Goal: Task Accomplishment & Management: Use online tool/utility

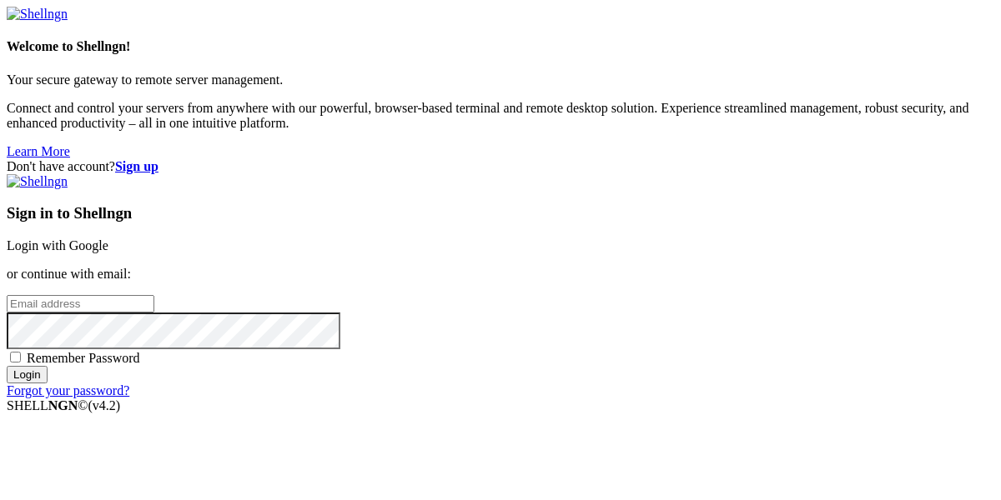
paste input "[EMAIL_ADDRESS][DOMAIN_NAME]"
type input "[EMAIL_ADDRESS][DOMAIN_NAME]"
click at [7, 366] on input "Login" at bounding box center [27, 375] width 41 height 18
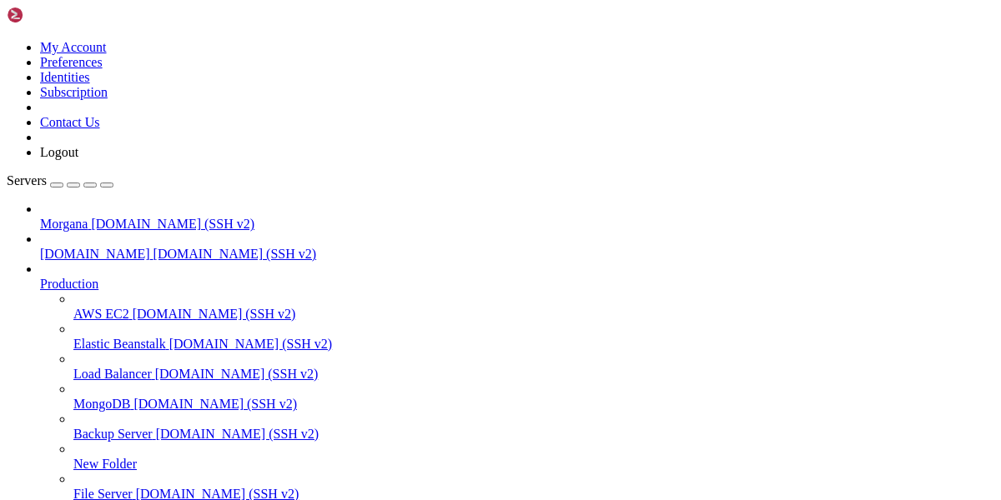
click at [91, 217] on span "[DOMAIN_NAME] (SSH v2)" at bounding box center [172, 224] width 163 height 14
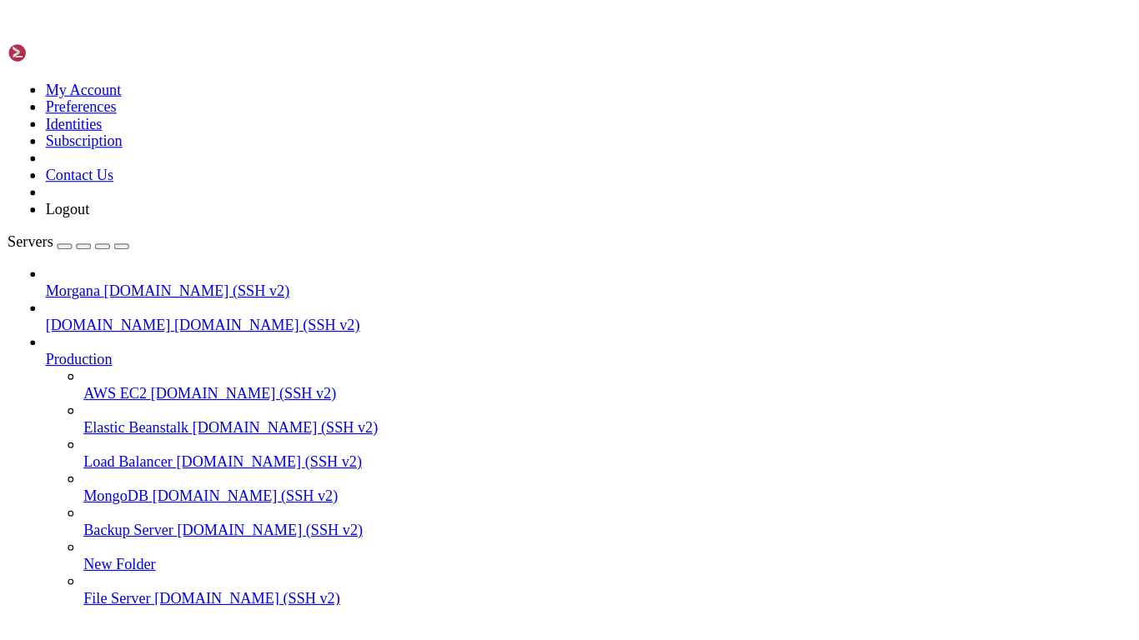
scroll to position [13, 0]
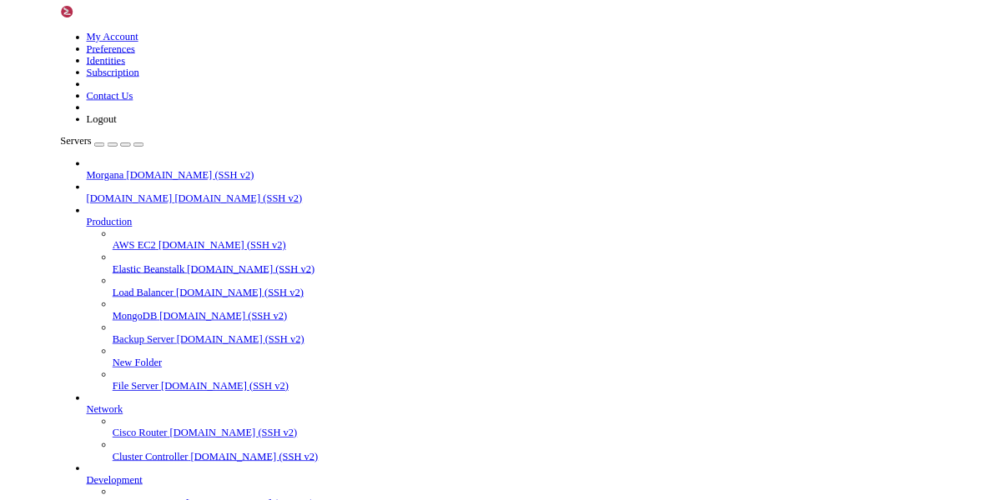
scroll to position [0, 0]
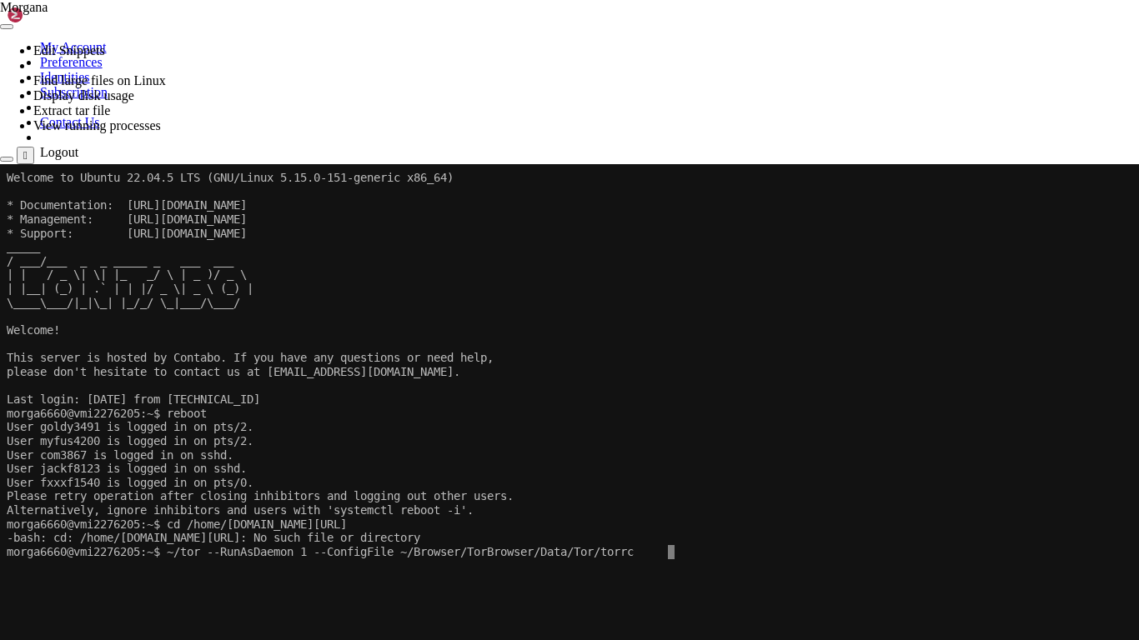
click at [0, 164] on icon at bounding box center [0, 164] width 0 height 0
click at [28, 149] on div "" at bounding box center [25, 155] width 4 height 13
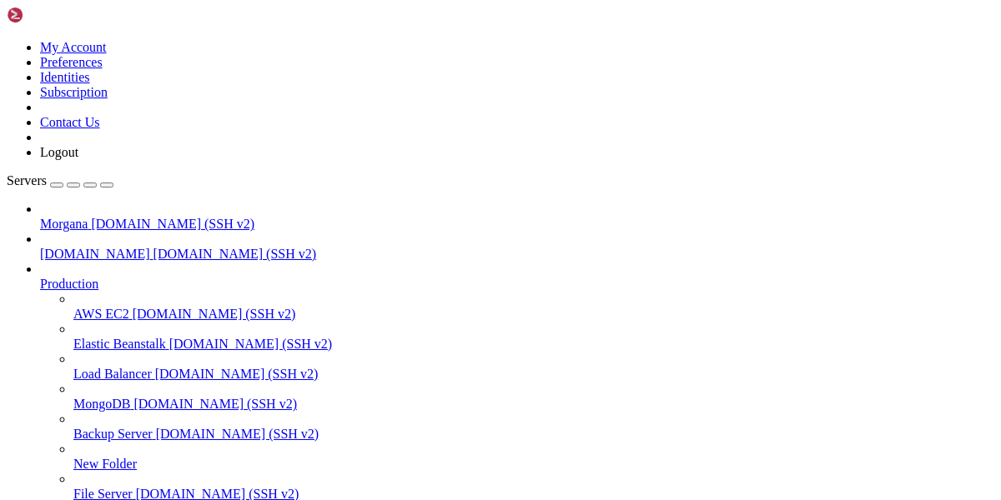
drag, startPoint x: 673, startPoint y: 1383, endPoint x: 426, endPoint y: 1377, distance: 246.9
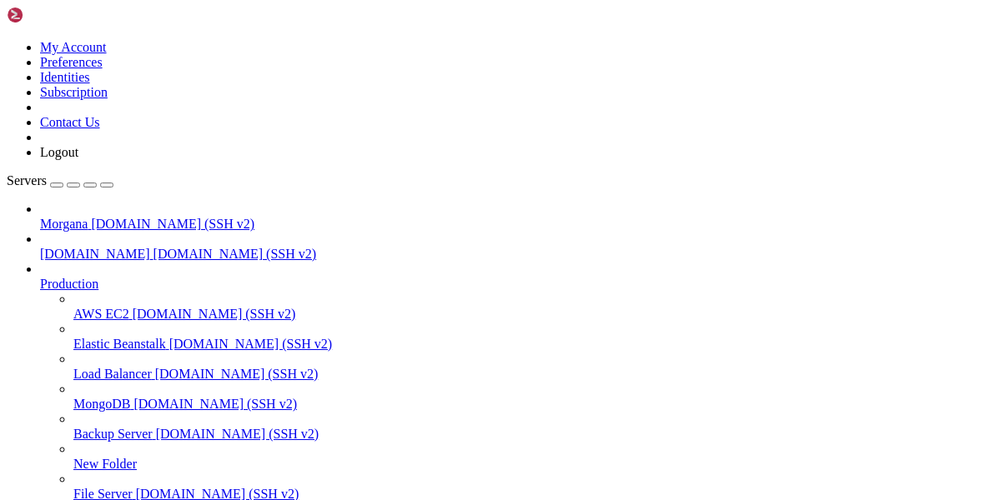
drag, startPoint x: 496, startPoint y: 1364, endPoint x: 14, endPoint y: 1231, distance: 500.1
drag, startPoint x: 501, startPoint y: 1357, endPoint x: 16, endPoint y: 1192, distance: 512.4
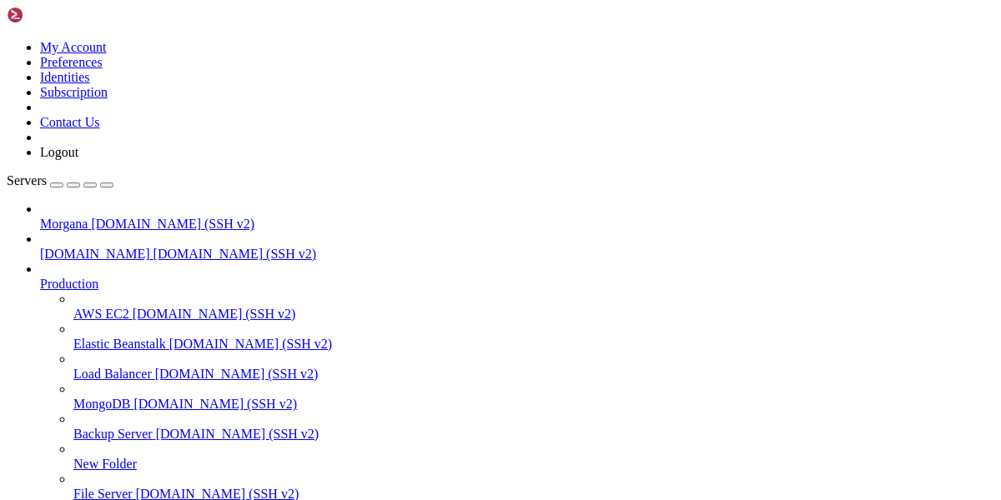
drag, startPoint x: 503, startPoint y: 1370, endPoint x: 14, endPoint y: 1189, distance: 521.1
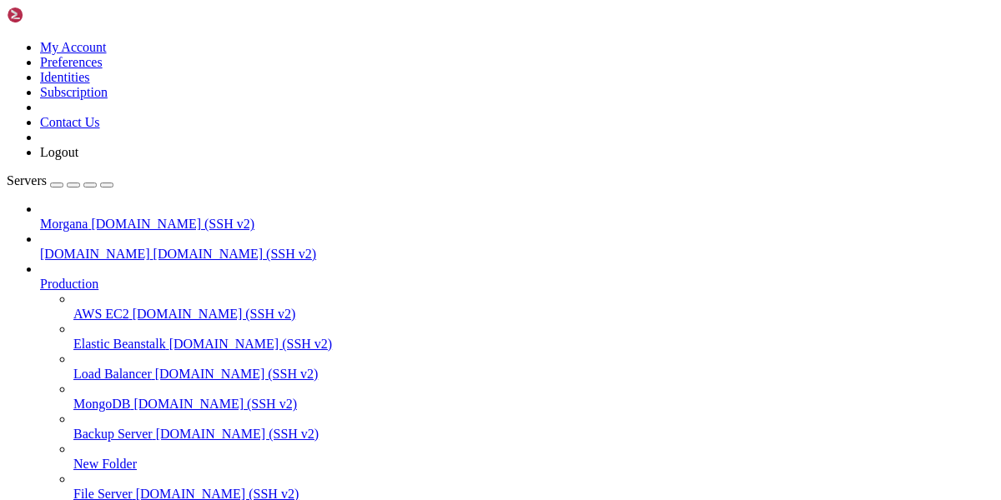
drag, startPoint x: 394, startPoint y: 1357, endPoint x: 16, endPoint y: 1107, distance: 453.1
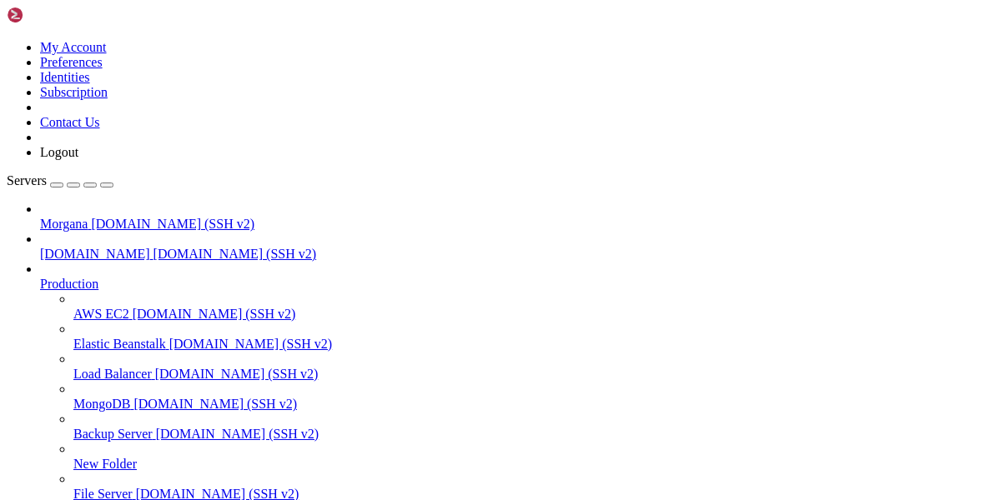
drag, startPoint x: 495, startPoint y: 1367, endPoint x: 15, endPoint y: 1197, distance: 509.3
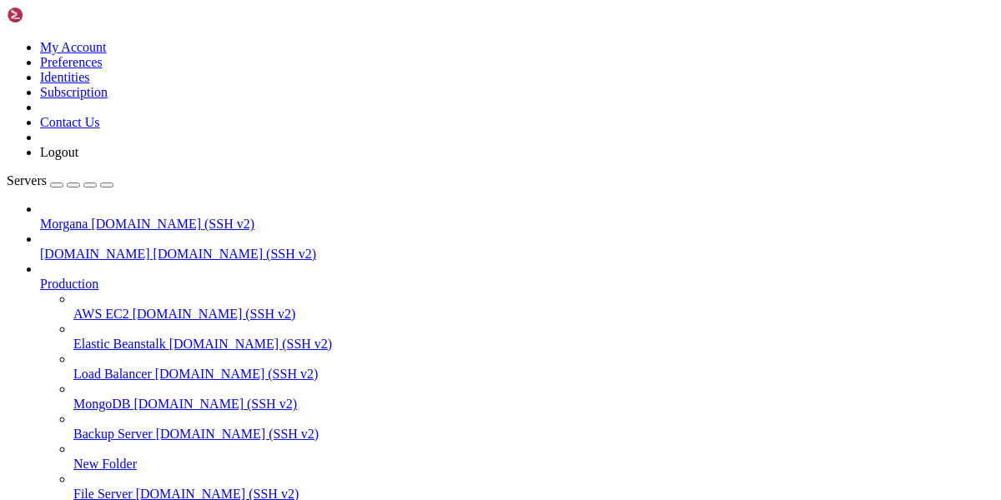
drag, startPoint x: 664, startPoint y: 1368, endPoint x: 16, endPoint y: 1362, distance: 648.0
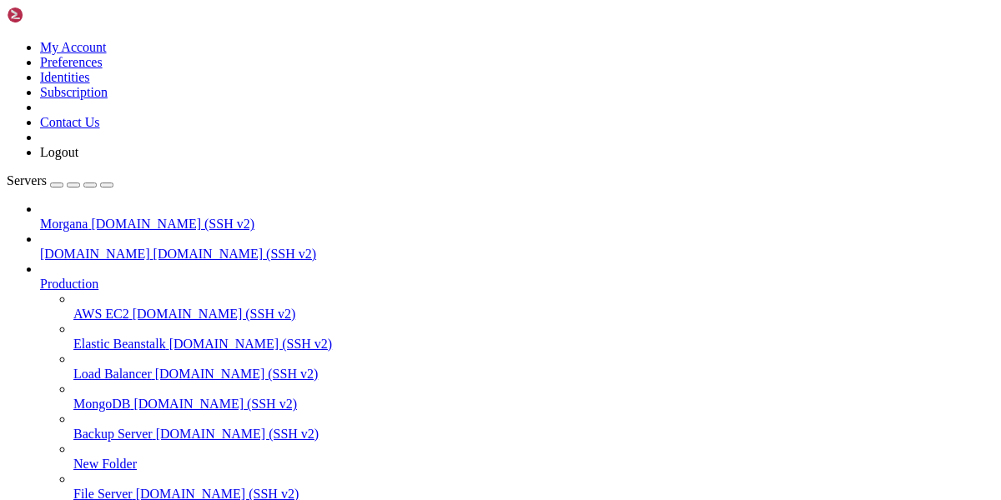
scroll to position [2648, 0]
copy x-row "LISTEN"
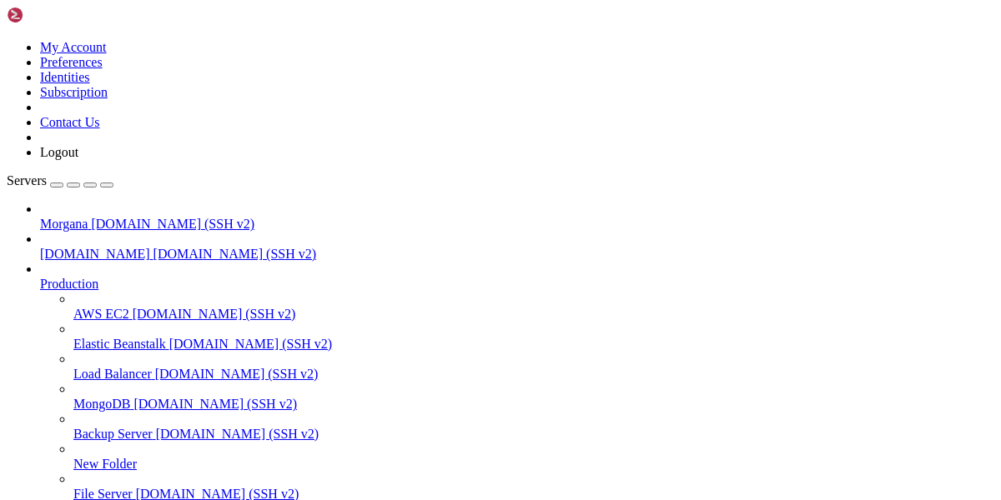
scroll to position [2663, 0]
drag, startPoint x: 309, startPoint y: 1145, endPoint x: 621, endPoint y: 992, distance: 348.0
drag, startPoint x: 664, startPoint y: 1336, endPoint x: 14, endPoint y: 1334, distance: 649.6
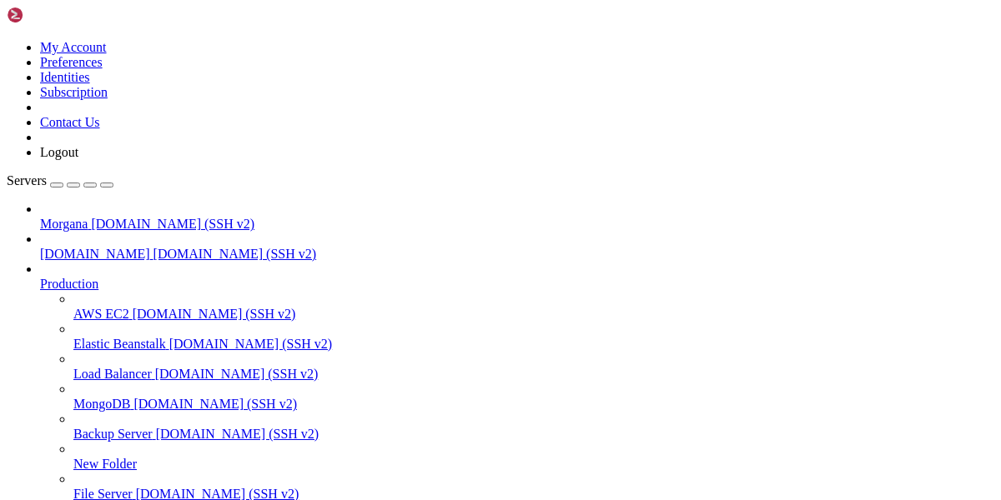
scroll to position [3412, 0]
drag, startPoint x: 726, startPoint y: 1352, endPoint x: 539, endPoint y: 1354, distance: 187.6
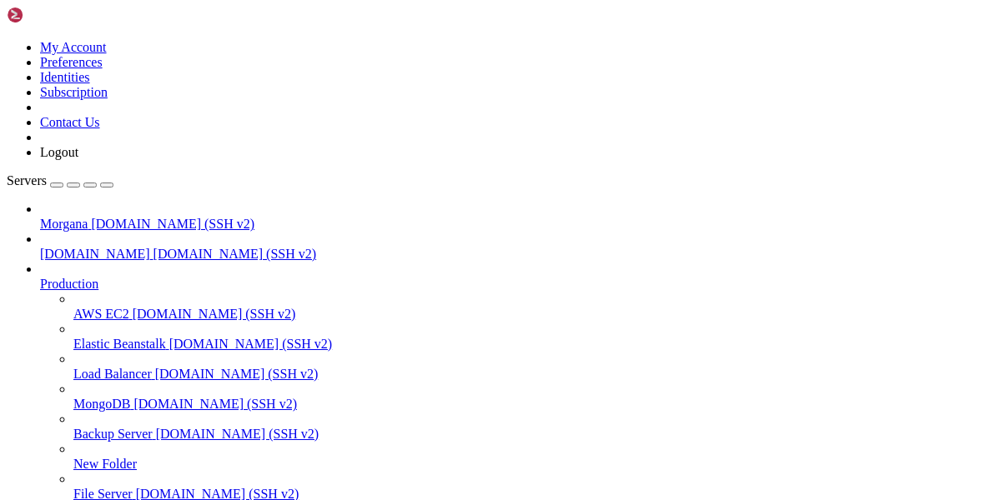
drag, startPoint x: 509, startPoint y: 1326, endPoint x: 497, endPoint y: 1305, distance: 23.9
drag, startPoint x: 727, startPoint y: 1334, endPoint x: 599, endPoint y: 1336, distance: 128.4
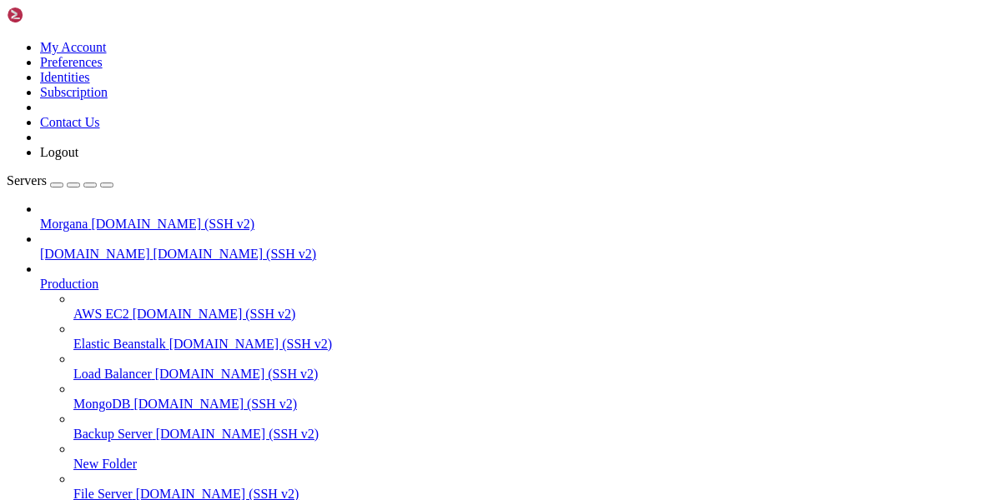
drag, startPoint x: 559, startPoint y: 1273, endPoint x: 470, endPoint y: 1293, distance: 90.8
drag, startPoint x: 676, startPoint y: 1369, endPoint x: 14, endPoint y: 1351, distance: 662.4
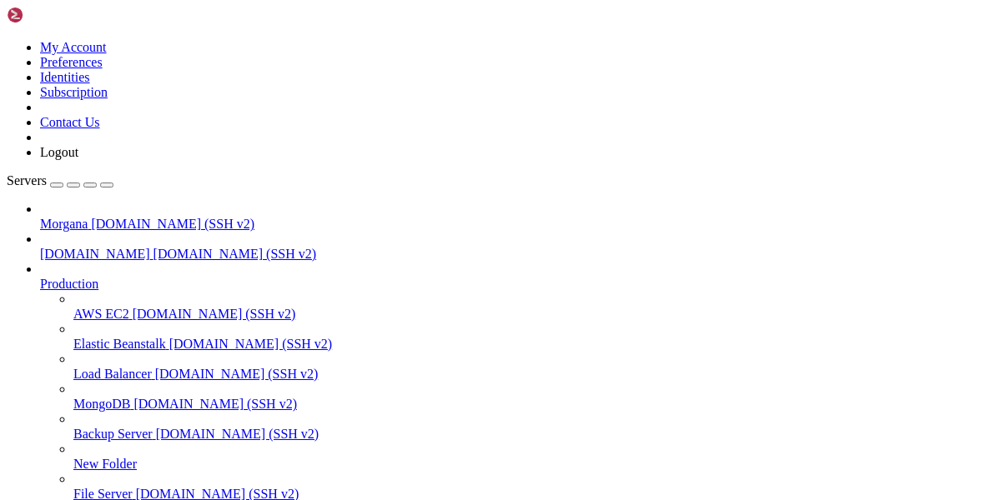
drag, startPoint x: 602, startPoint y: 1374, endPoint x: 14, endPoint y: 1346, distance: 588.6
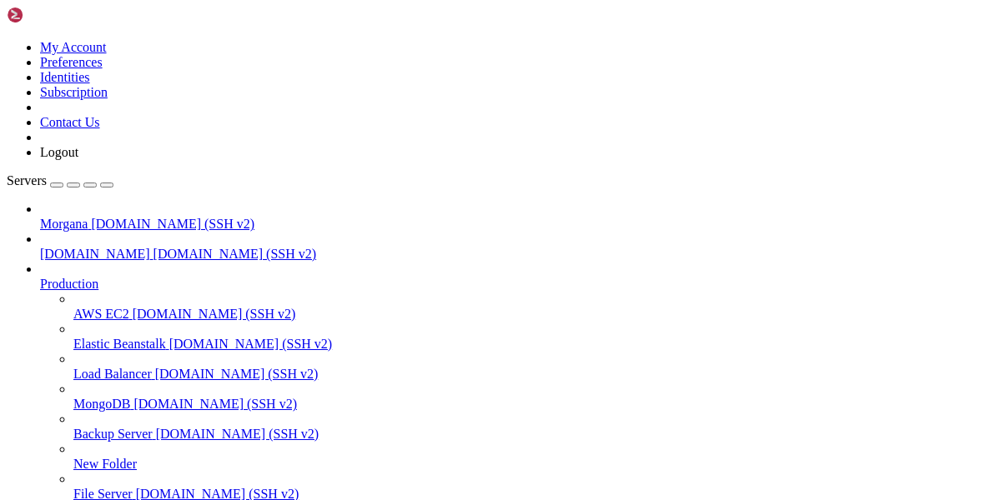
drag, startPoint x: 424, startPoint y: 1364, endPoint x: 16, endPoint y: 1133, distance: 469.4
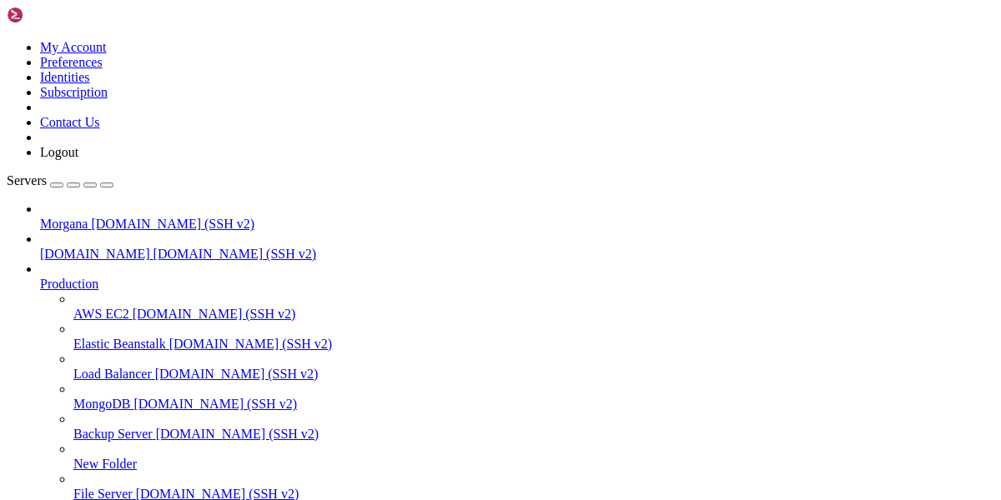
drag, startPoint x: 520, startPoint y: 1368, endPoint x: 18, endPoint y: 1097, distance: 571.2
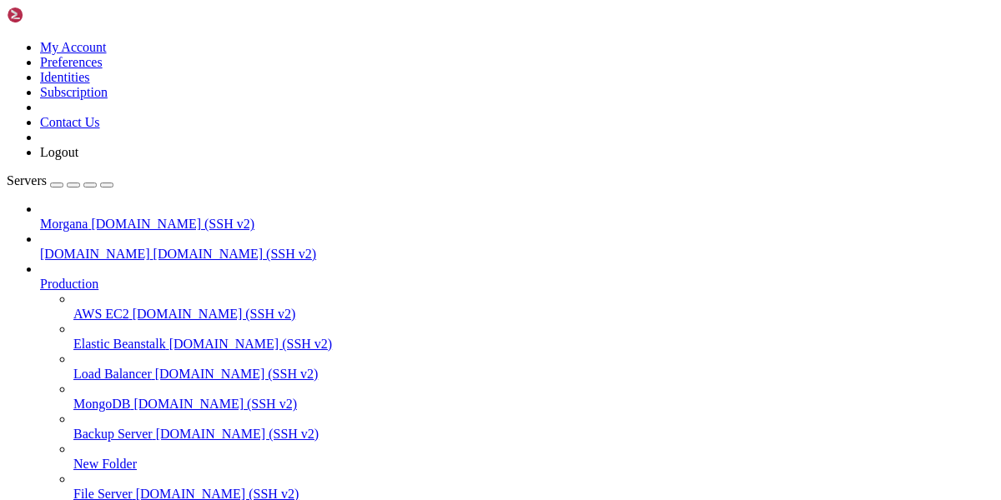
drag, startPoint x: 593, startPoint y: 1366, endPoint x: 16, endPoint y: 1102, distance: 634.7
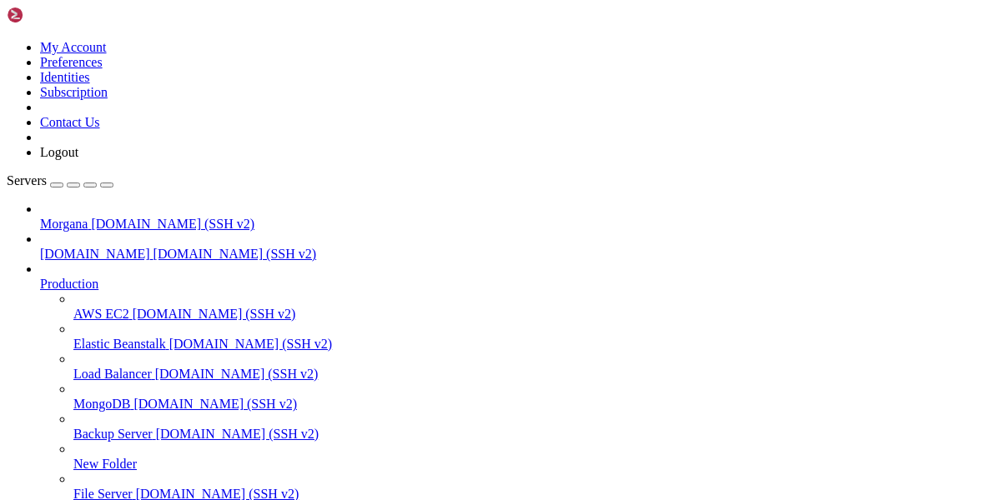
click at [107, 217] on span "[DOMAIN_NAME] (SSH v2)" at bounding box center [172, 224] width 163 height 14
drag, startPoint x: 514, startPoint y: 1366, endPoint x: 68, endPoint y: 1152, distance: 493.8
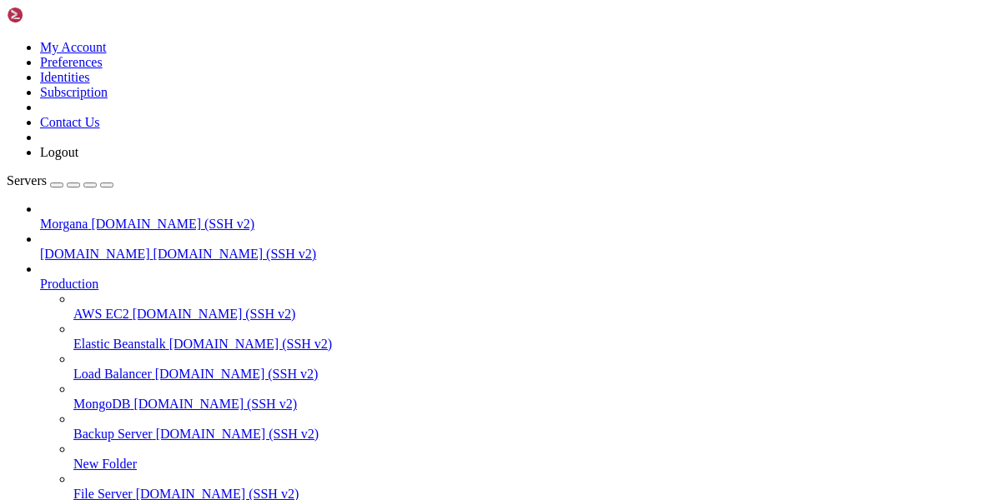
drag, startPoint x: 565, startPoint y: 1380, endPoint x: 17, endPoint y: 1209, distance: 574.7
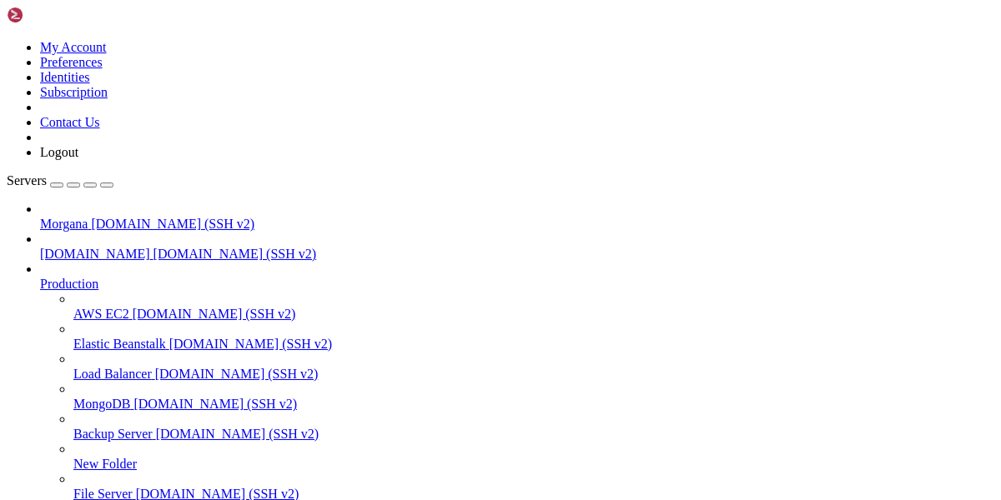
scroll to position [457, 0]
drag, startPoint x: 493, startPoint y: 1351, endPoint x: 8, endPoint y: 1151, distance: 525.0
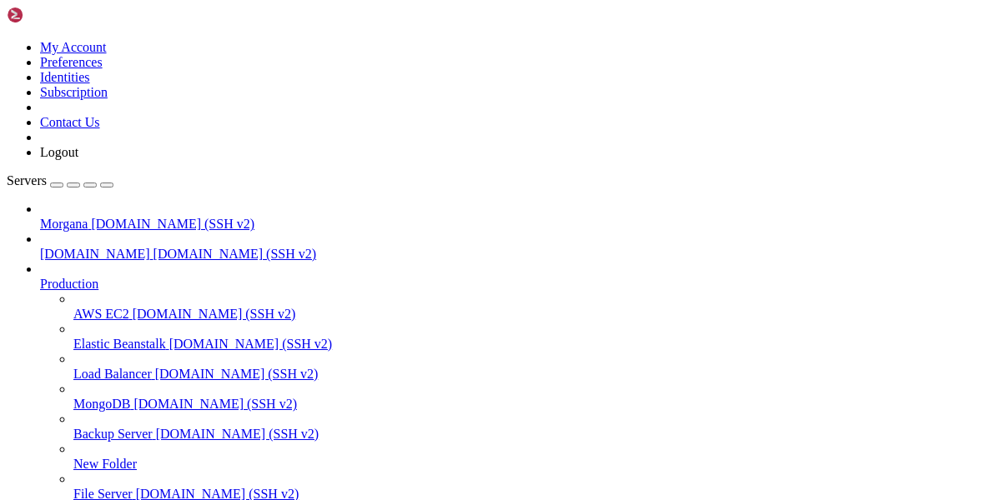
drag, startPoint x: 494, startPoint y: 1338, endPoint x: 16, endPoint y: 1145, distance: 515.2
copy div "morga6660@vmi2276205:~/public_html/dir/tor-browser/Browser/TorBrowser/Tor$ ./to…"
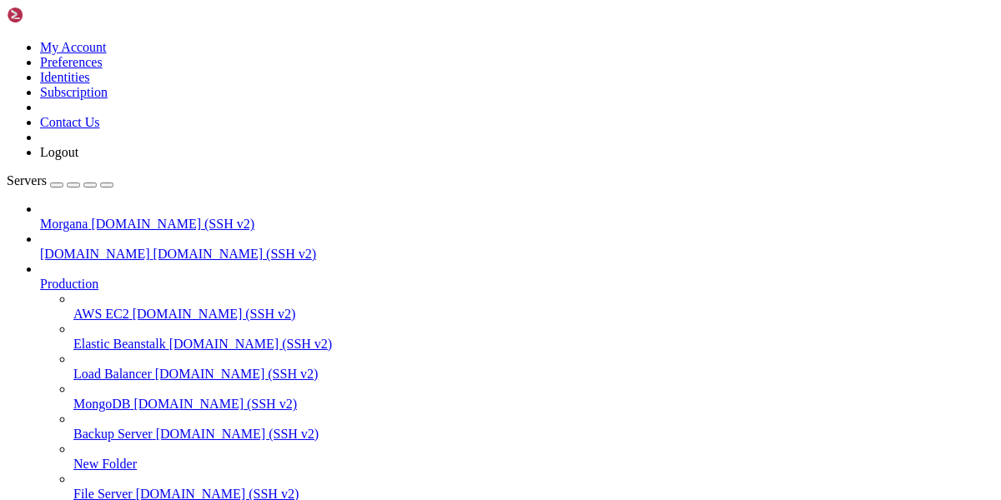
scroll to position [1289, 0]
drag, startPoint x: 572, startPoint y: 1376, endPoint x: 17, endPoint y: 1200, distance: 582.6
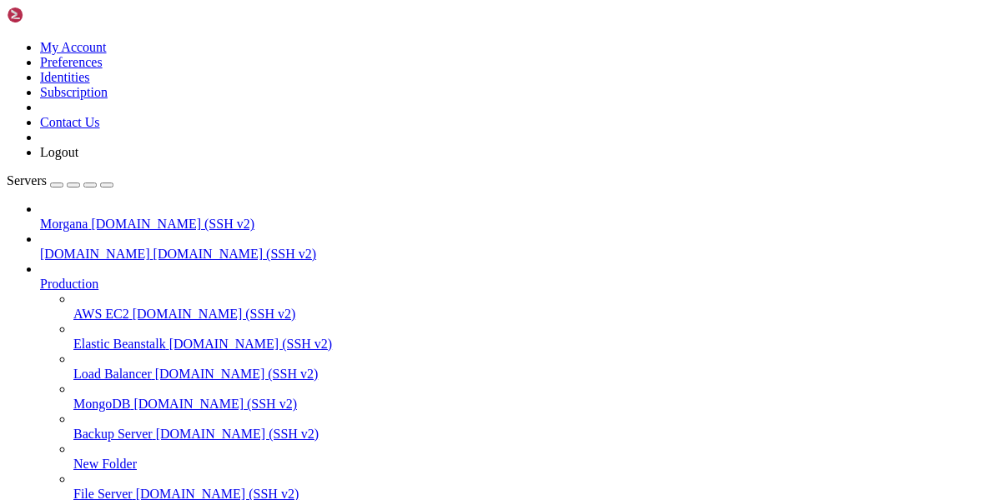
click at [88, 217] on span "Morgana" at bounding box center [64, 224] width 48 height 14
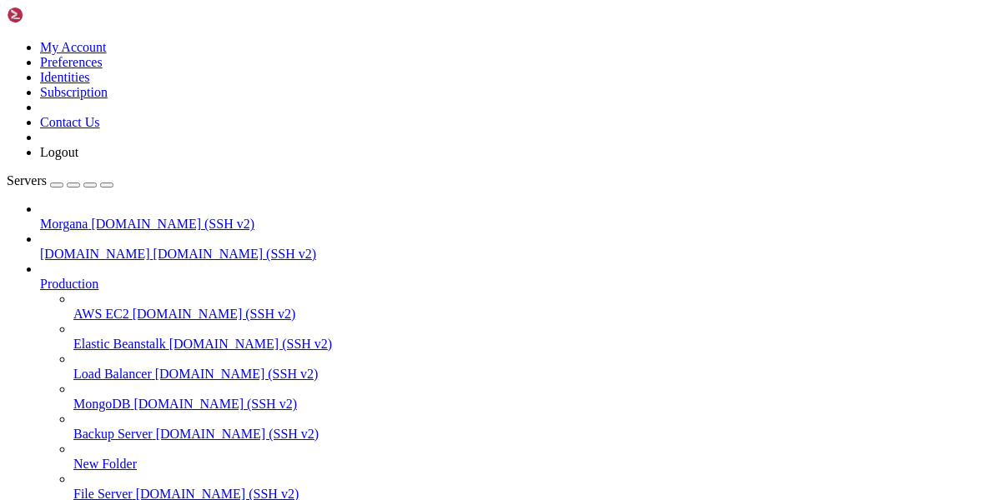
scroll to position [124, 0]
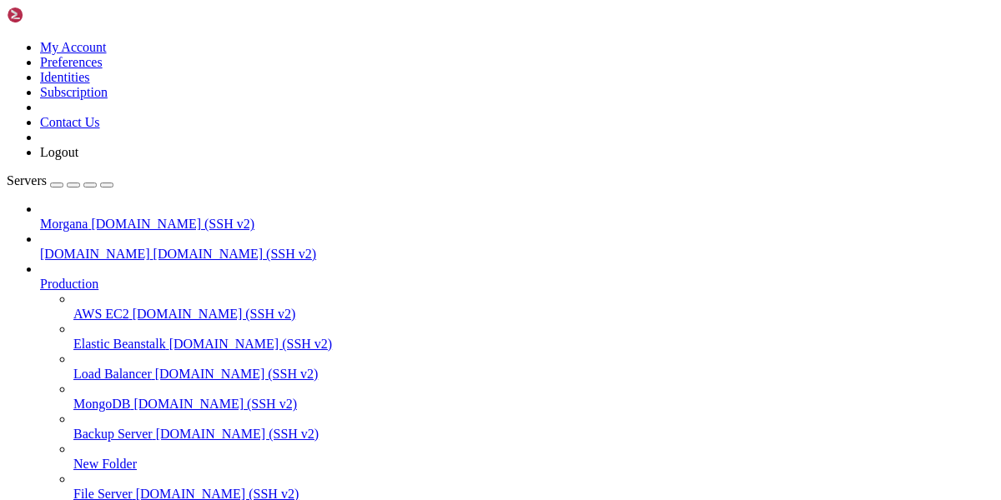
scroll to position [291, 0]
